Goal: Task Accomplishment & Management: Manage account settings

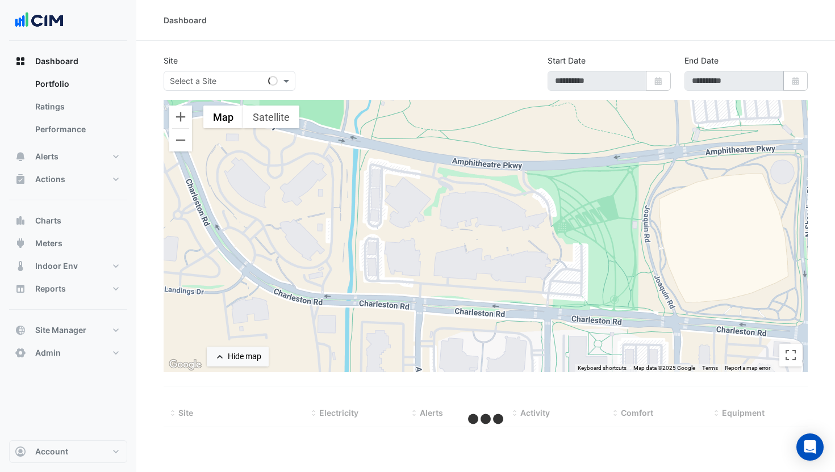
drag, startPoint x: 344, startPoint y: 50, endPoint x: 312, endPoint y: 73, distance: 39.5
click at [344, 50] on section "Site Select a Site Start Date Select Date End Date Select Date ← Move left → Mo…" at bounding box center [485, 234] width 698 height 387
click at [231, 82] on input "text" at bounding box center [218, 82] width 97 height 12
type input "**********"
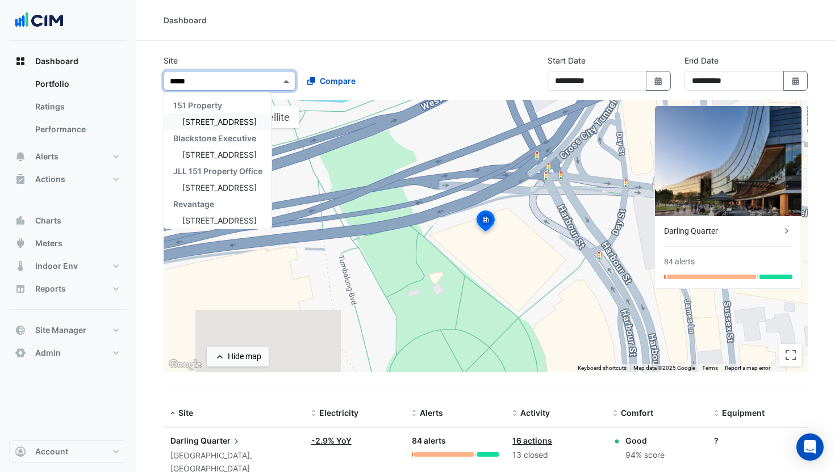
type input "******"
click at [209, 122] on span "[STREET_ADDRESS]" at bounding box center [219, 122] width 74 height 10
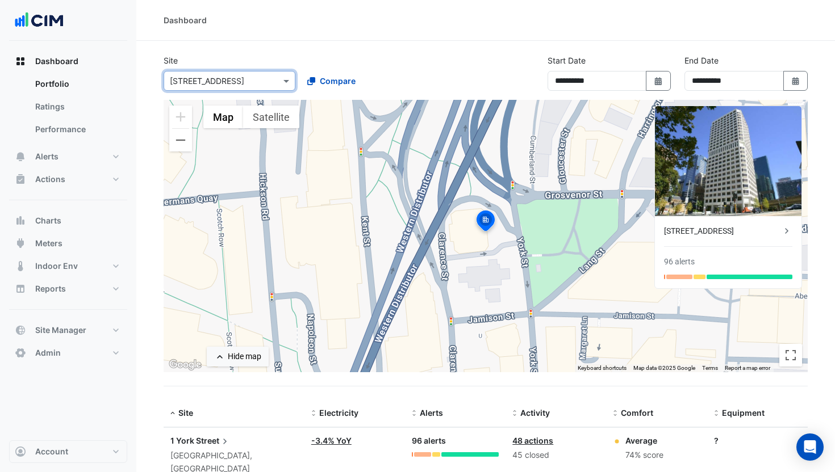
click at [711, 233] on div "[STREET_ADDRESS]" at bounding box center [722, 231] width 117 height 12
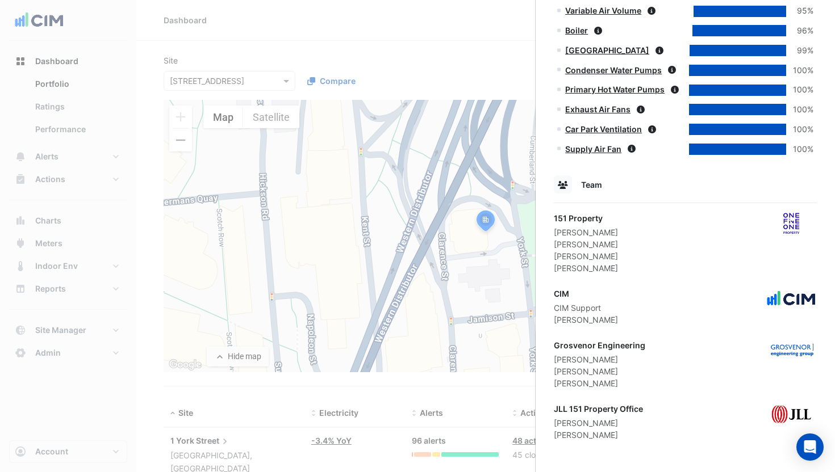
scroll to position [1023, 0]
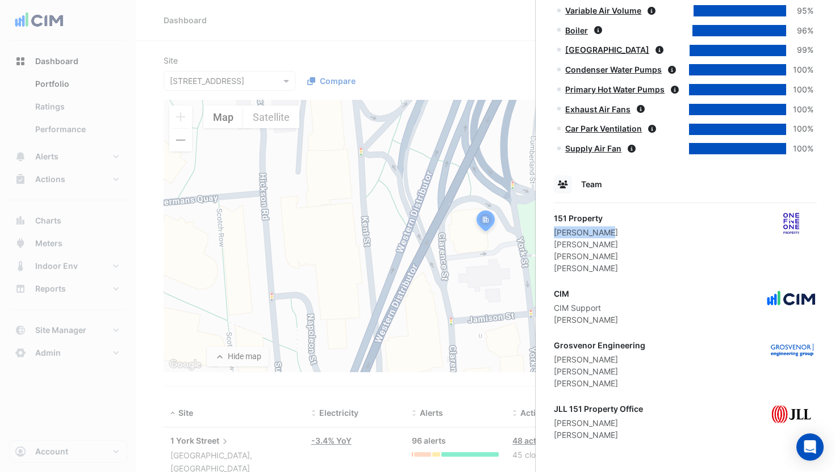
drag, startPoint x: 566, startPoint y: 231, endPoint x: 605, endPoint y: 230, distance: 39.2
drag, startPoint x: 71, startPoint y: 342, endPoint x: 65, endPoint y: 358, distance: 17.6
click at [71, 341] on ngb-offcanvas-backdrop at bounding box center [417, 236] width 835 height 472
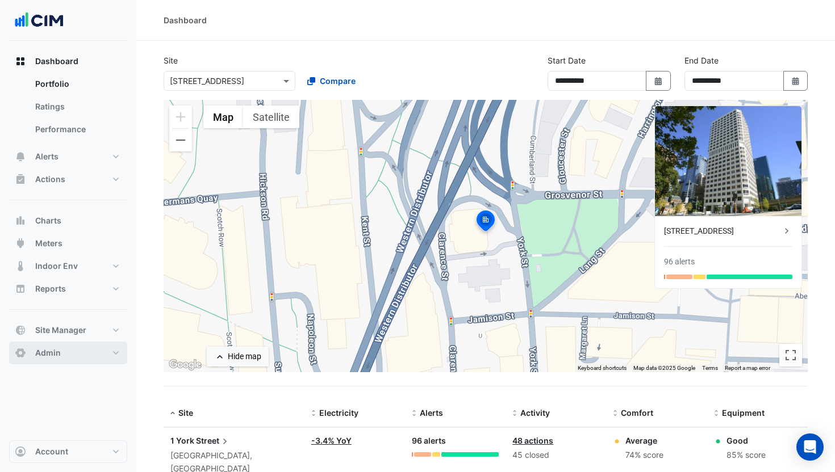
click at [61, 358] on button "Admin" at bounding box center [68, 353] width 118 height 23
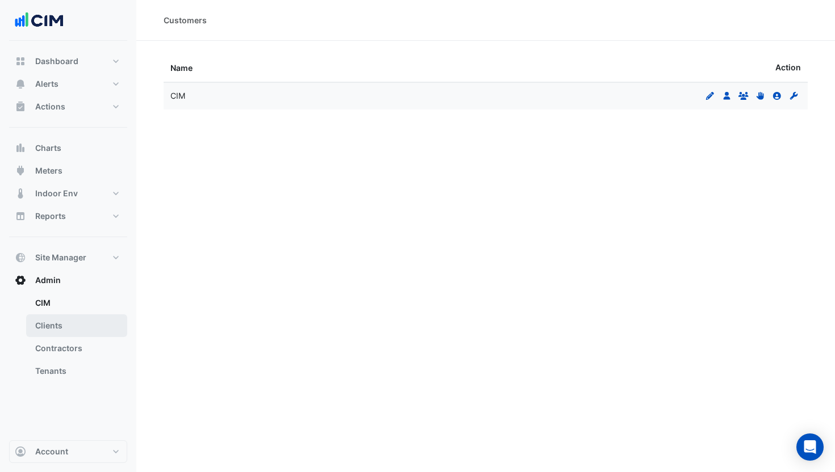
click at [72, 333] on link "Clients" at bounding box center [76, 326] width 101 height 23
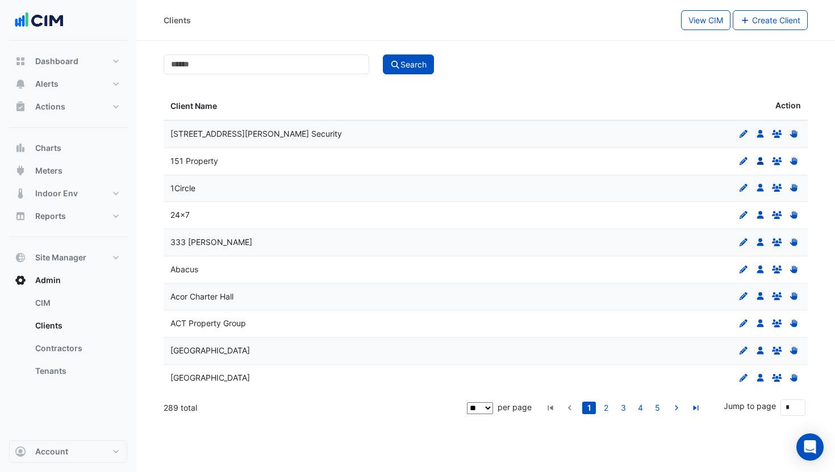
click at [711, 160] on icon "Users" at bounding box center [760, 161] width 10 height 8
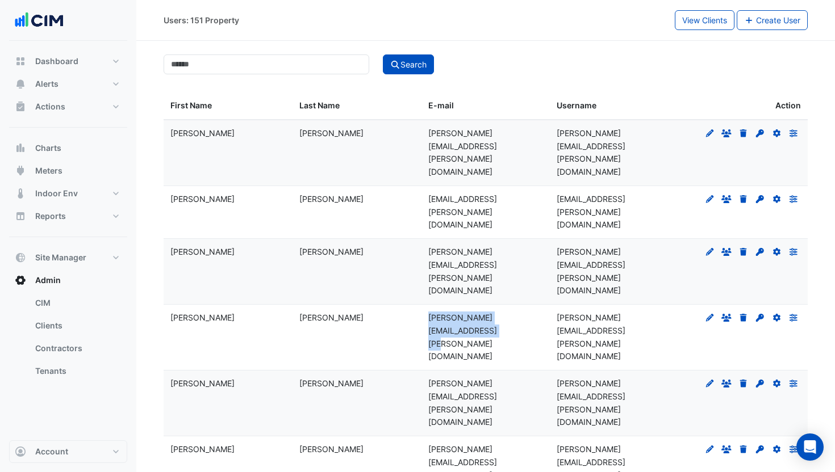
drag, startPoint x: 452, startPoint y: 273, endPoint x: 323, endPoint y: 148, distance: 179.9
click at [421, 305] on datatable-body-cell "[PERSON_NAME][EMAIL_ADDRESS][PERSON_NAME][DOMAIN_NAME]" at bounding box center [485, 337] width 129 height 65
copy span "[PERSON_NAME][EMAIL_ADDRESS][PERSON_NAME][DOMAIN_NAME]"
click at [35, 87] on span "Alerts" at bounding box center [46, 83] width 23 height 11
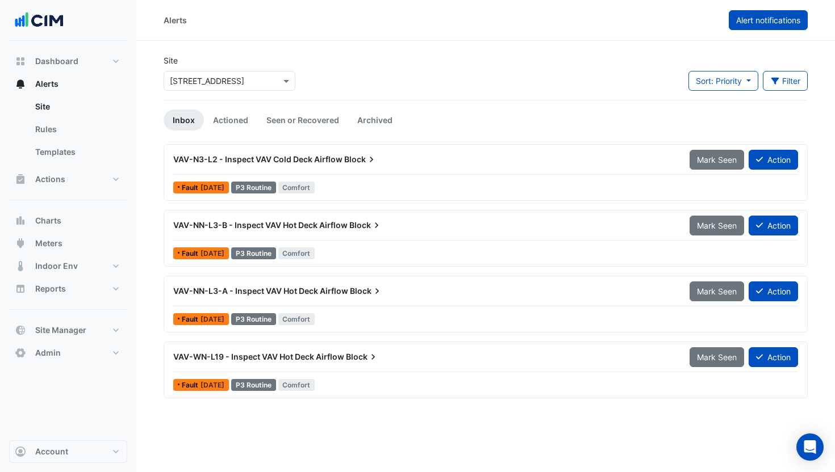
click at [711, 29] on button "Alert notifications" at bounding box center [768, 20] width 79 height 20
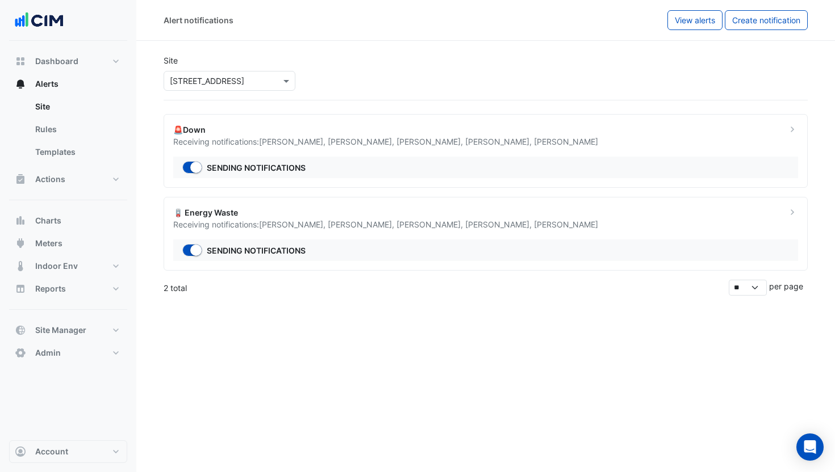
click at [516, 208] on div "🪫 Energy Waste" at bounding box center [473, 213] width 600 height 12
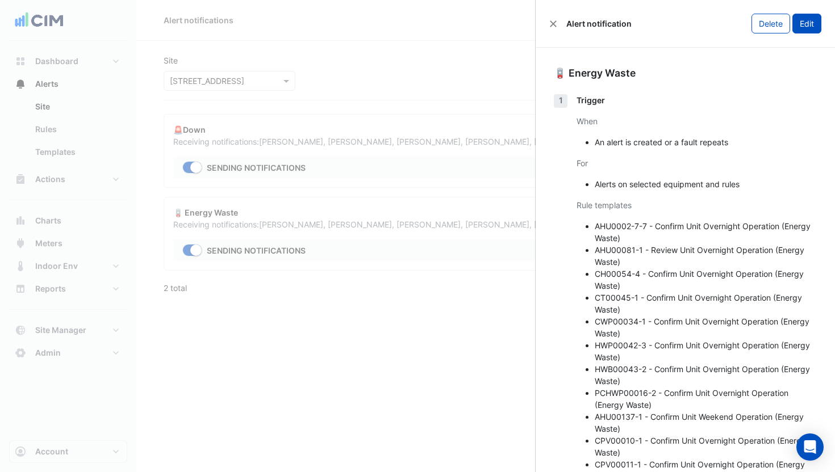
click at [711, 27] on button "Edit" at bounding box center [806, 24] width 29 height 20
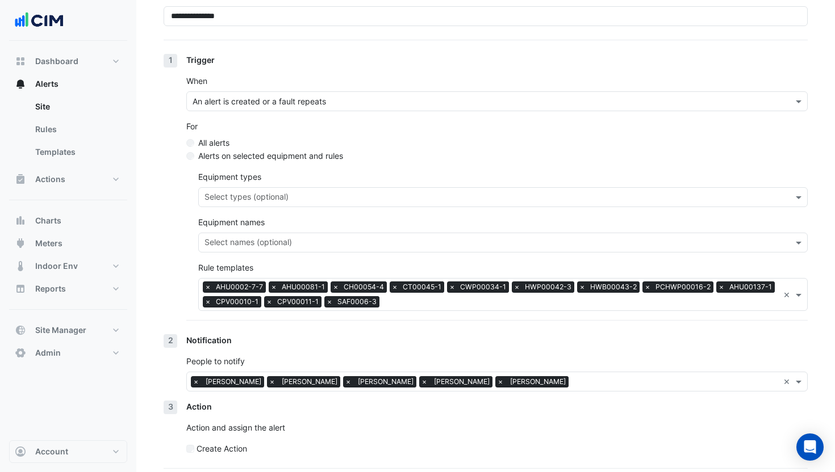
scroll to position [149, 0]
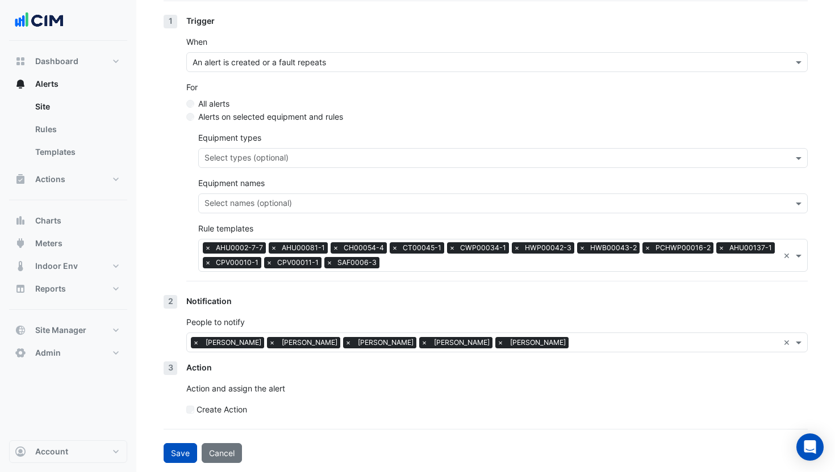
click at [585, 341] on input "text" at bounding box center [676, 344] width 206 height 12
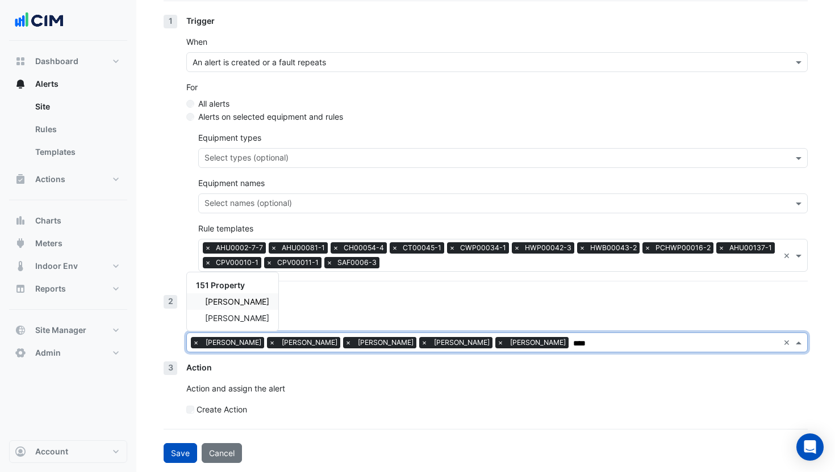
click at [228, 303] on span "[PERSON_NAME]" at bounding box center [237, 302] width 64 height 10
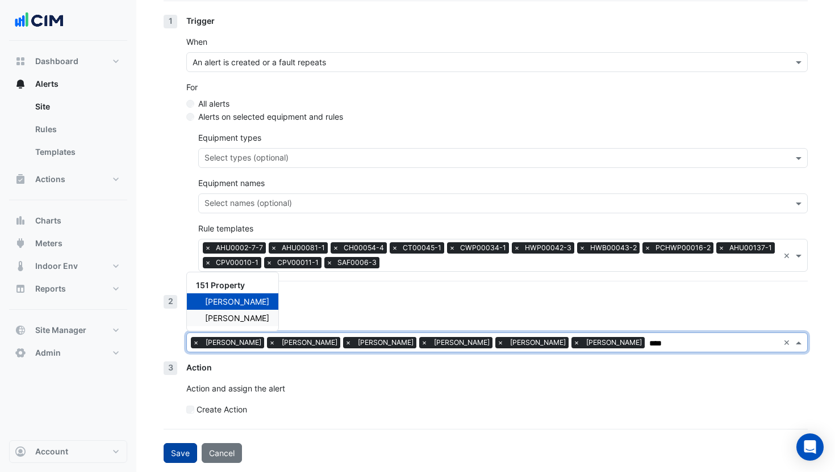
type input "****"
click at [187, 426] on button "Save" at bounding box center [181, 453] width 34 height 20
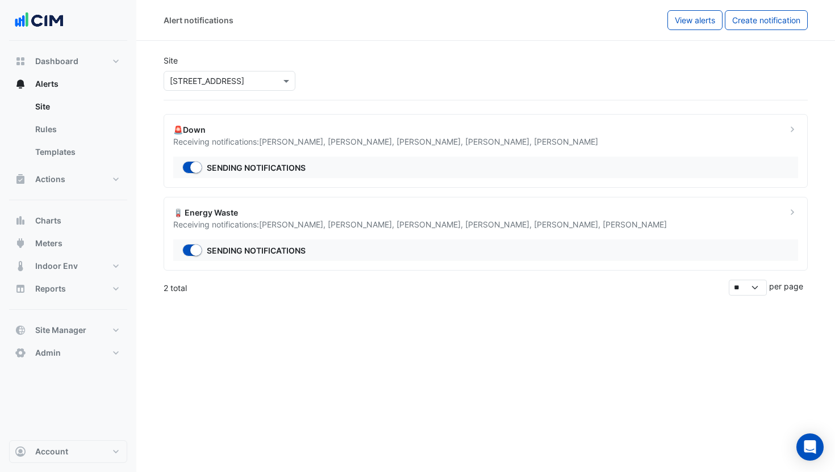
click at [453, 69] on ngb-offcanvas-backdrop at bounding box center [417, 236] width 835 height 472
click at [84, 64] on button "Dashboard" at bounding box center [68, 61] width 118 height 23
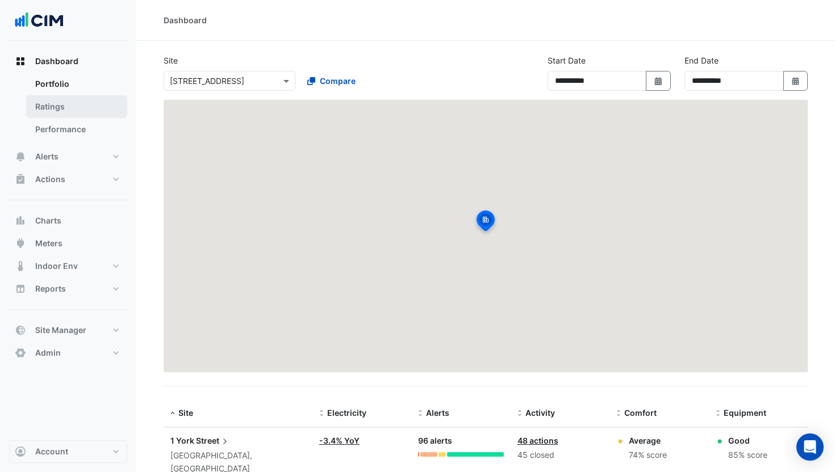
click at [66, 102] on link "Ratings" at bounding box center [76, 106] width 101 height 23
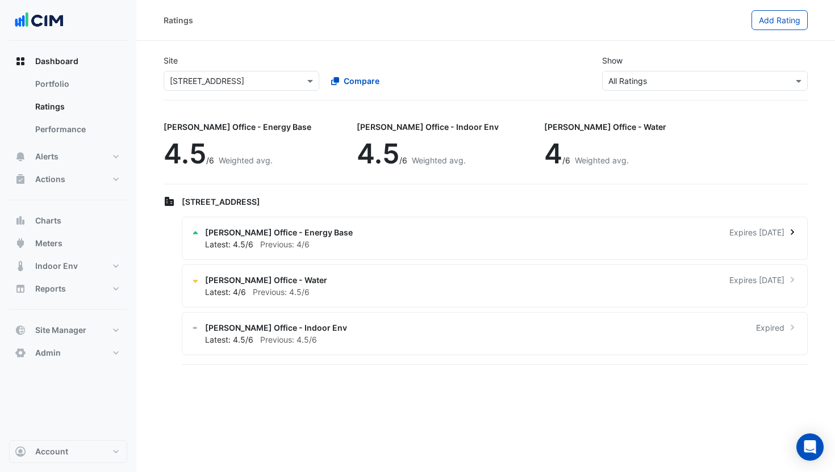
click at [314, 225] on div "[PERSON_NAME] Office - Energy Base Expires [DATE] Latest: 4.5/6 Previous: 4/6" at bounding box center [495, 238] width 626 height 43
click at [60, 155] on button "Alerts" at bounding box center [68, 156] width 118 height 23
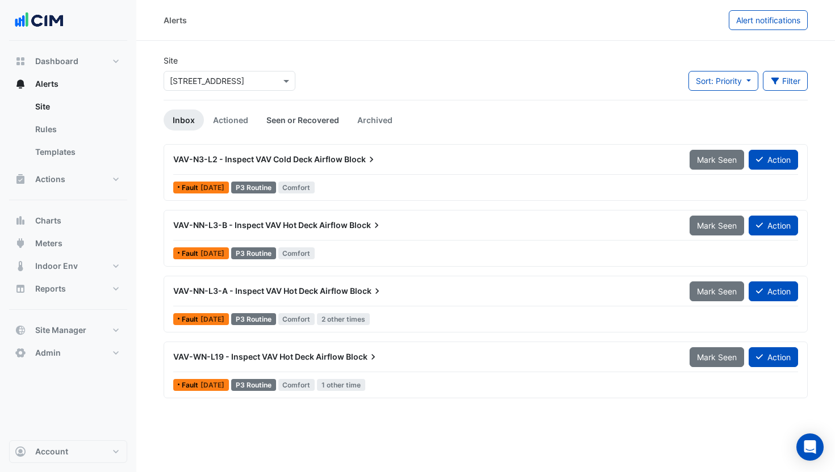
click at [315, 116] on link "Seen or Recovered" at bounding box center [302, 120] width 91 height 21
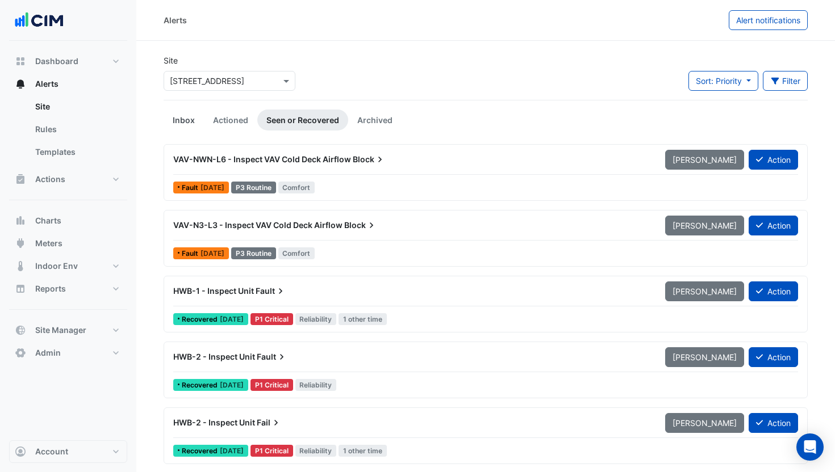
click at [182, 114] on link "Inbox" at bounding box center [184, 120] width 40 height 21
